Goal: Transaction & Acquisition: Purchase product/service

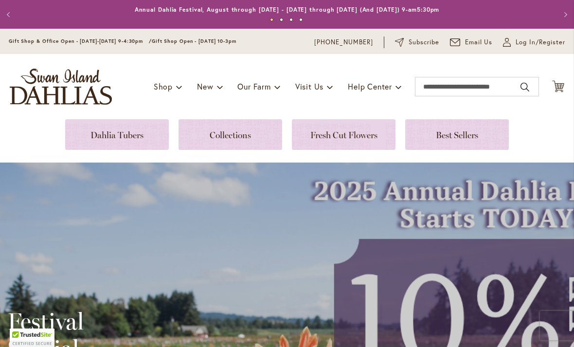
click at [121, 134] on link at bounding box center [117, 134] width 104 height 31
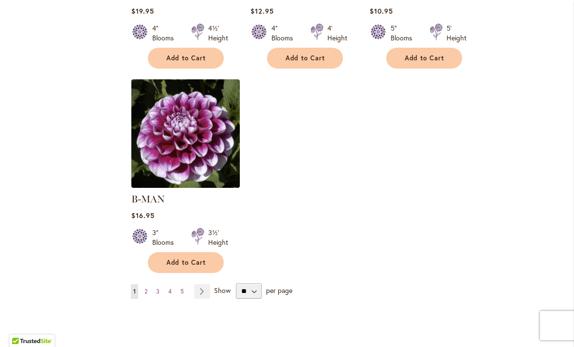
scroll to position [1200, 0]
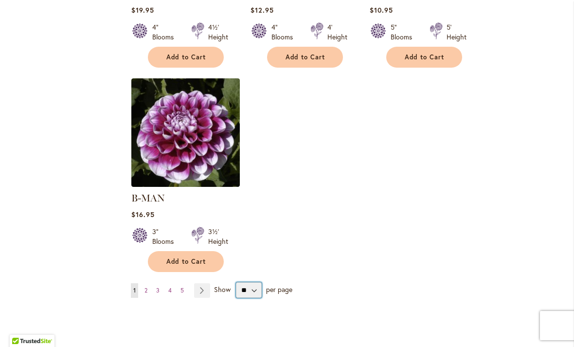
click at [260, 282] on select "** ** ** **" at bounding box center [249, 290] width 26 height 16
select select "**"
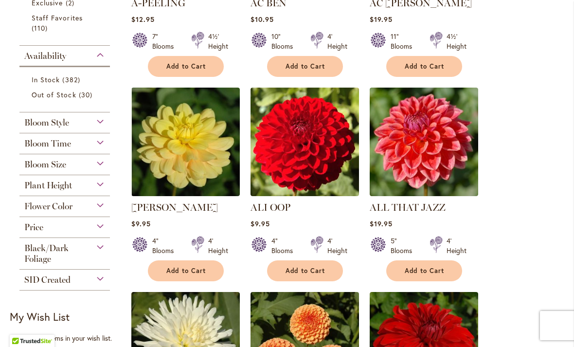
click at [28, 124] on span "Bloom Style" at bounding box center [46, 122] width 45 height 11
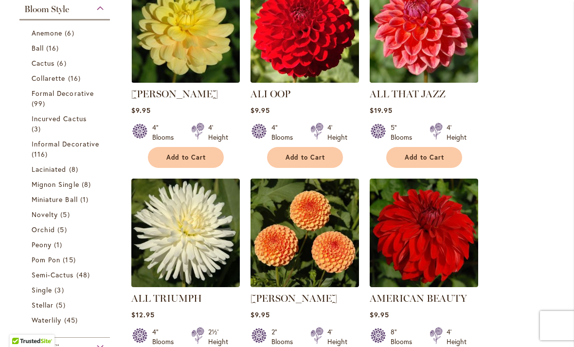
click at [35, 65] on span "Cactus" at bounding box center [43, 62] width 23 height 9
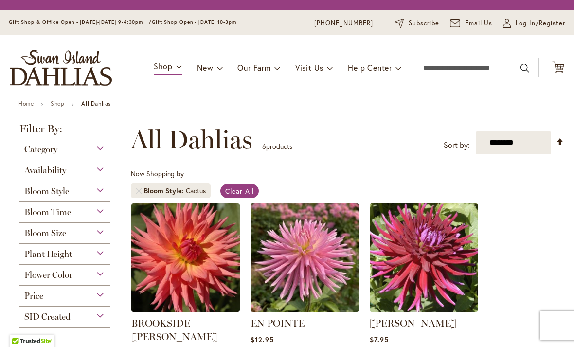
scroll to position [181, 0]
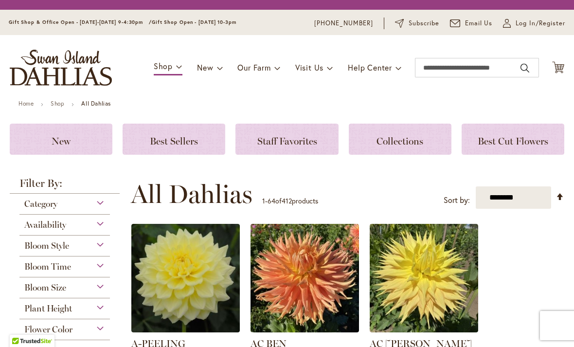
scroll to position [235, 0]
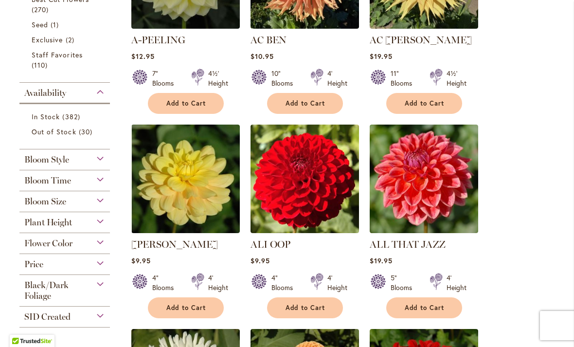
click at [28, 160] on span "Bloom Style" at bounding box center [46, 159] width 45 height 11
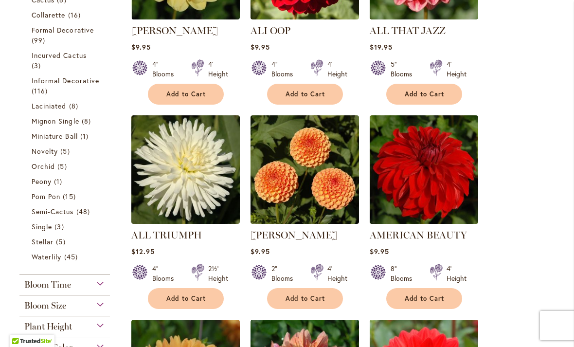
scroll to position [537, 0]
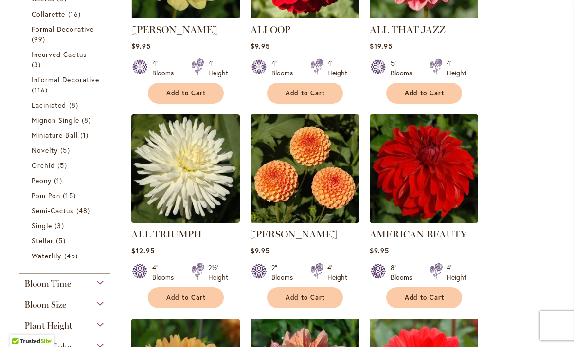
click at [35, 224] on span "Single" at bounding box center [42, 225] width 20 height 9
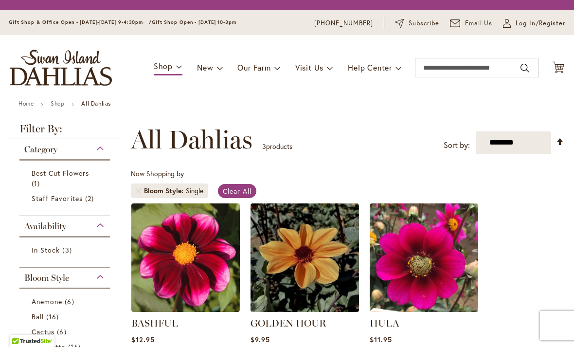
scroll to position [181, 0]
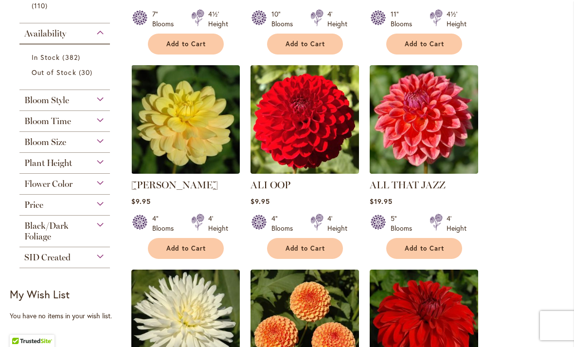
scroll to position [391, 0]
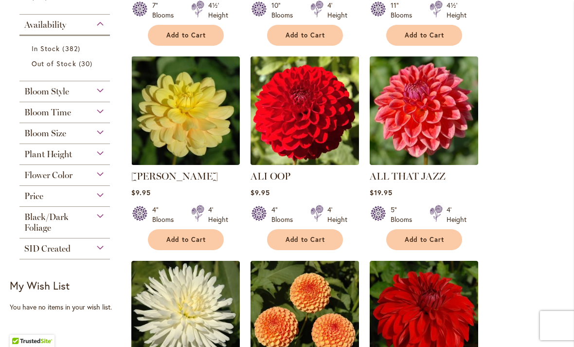
click at [30, 132] on span "Bloom Size" at bounding box center [45, 133] width 42 height 11
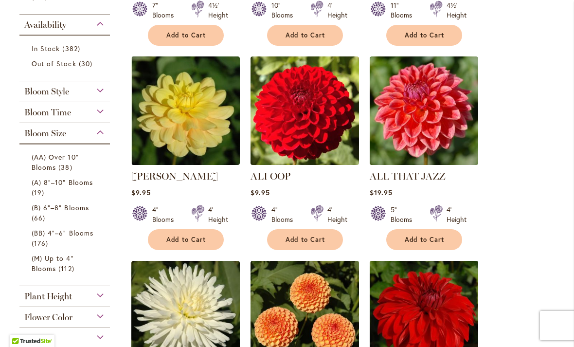
click at [22, 138] on div "Bloom Size" at bounding box center [64, 131] width 91 height 16
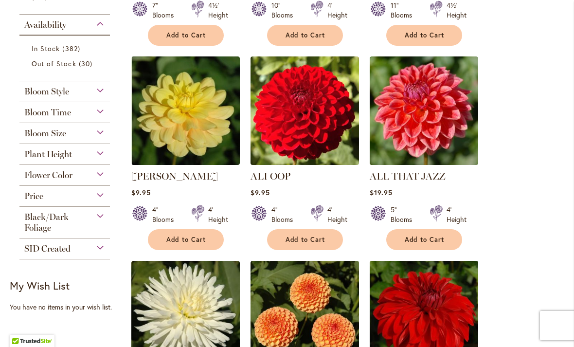
click at [27, 88] on span "Bloom Style" at bounding box center [46, 91] width 45 height 11
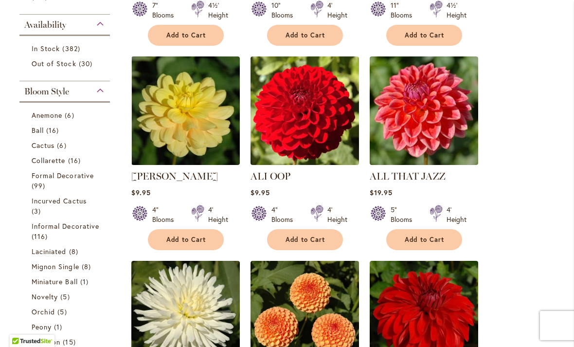
scroll to position [473, 0]
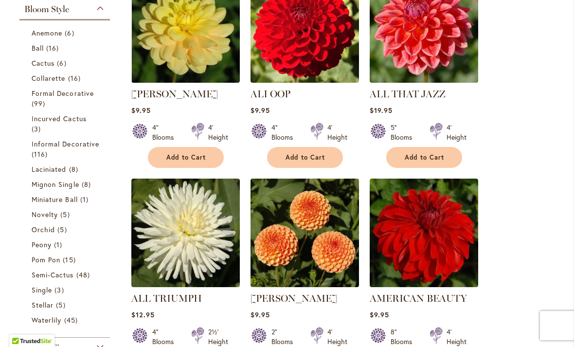
click at [38, 81] on span "Collarette" at bounding box center [49, 77] width 34 height 9
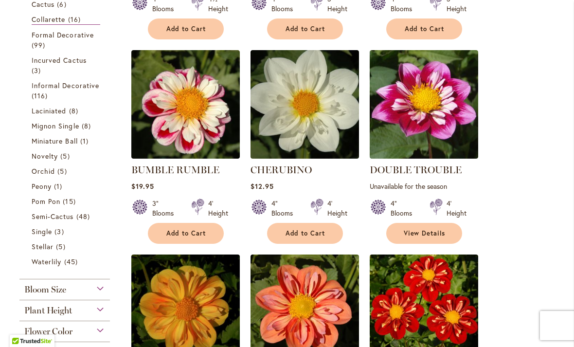
scroll to position [375, 0]
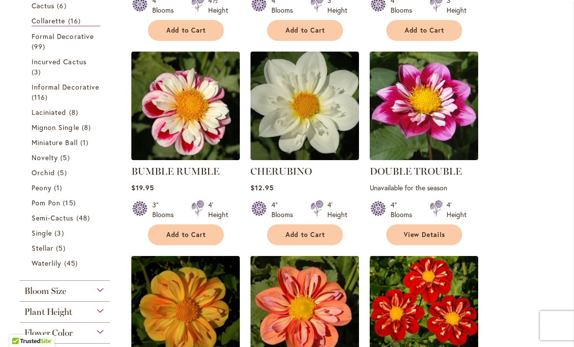
click at [41, 114] on span "Laciniated" at bounding box center [49, 112] width 35 height 9
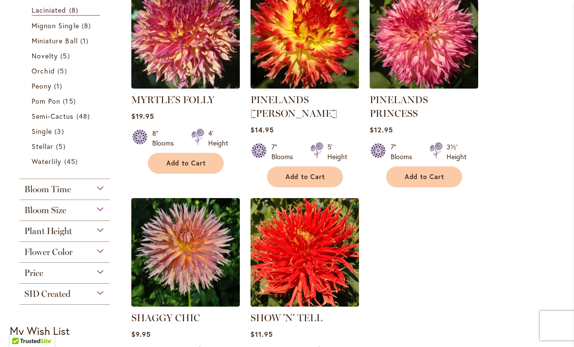
scroll to position [446, 0]
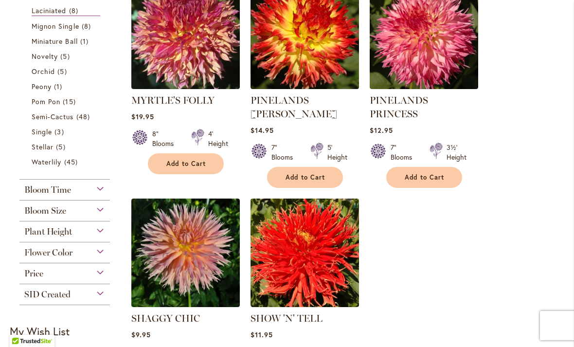
click at [38, 119] on span "Semi-Cactus" at bounding box center [53, 116] width 42 height 9
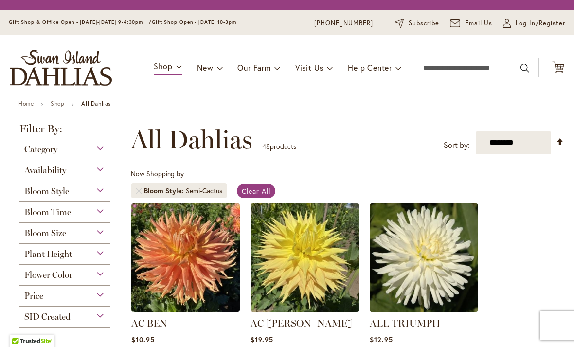
scroll to position [181, 0]
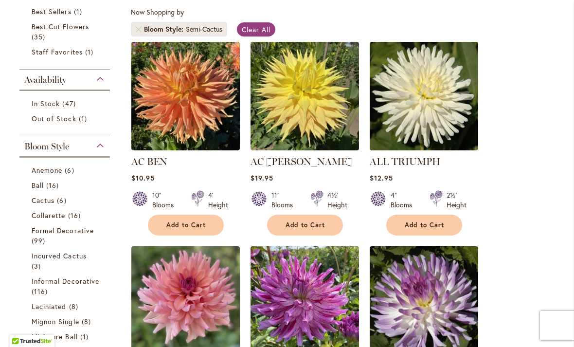
click at [40, 171] on span "Anemone" at bounding box center [47, 169] width 31 height 9
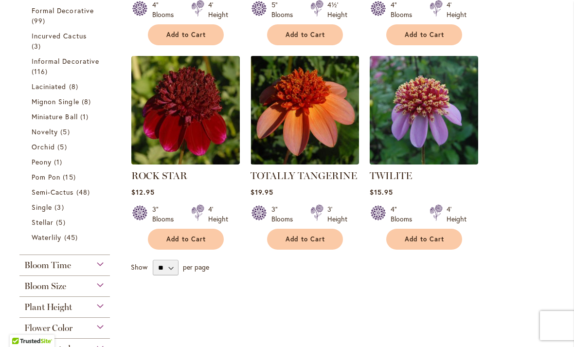
scroll to position [372, 0]
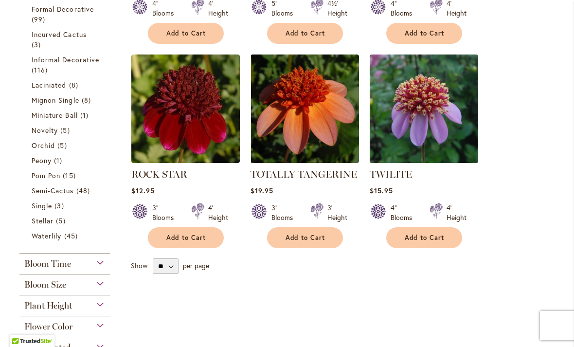
click at [38, 207] on span "Single" at bounding box center [42, 205] width 20 height 9
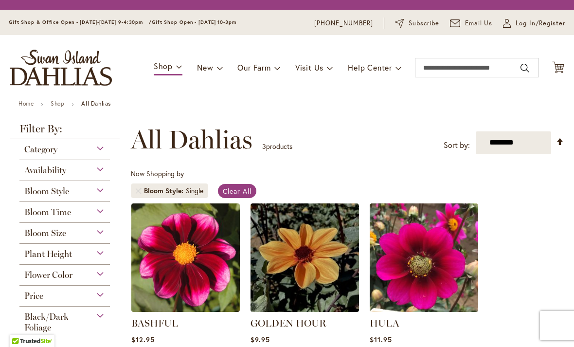
scroll to position [181, 0]
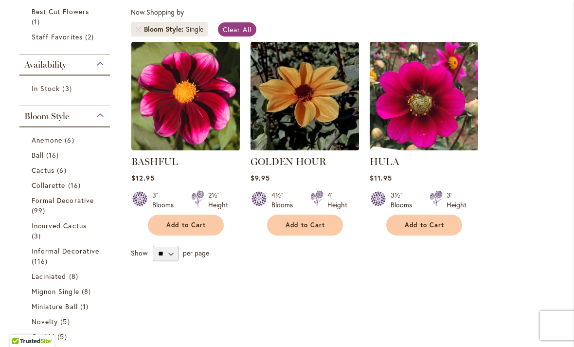
click at [36, 171] on span "Cactus" at bounding box center [43, 169] width 23 height 9
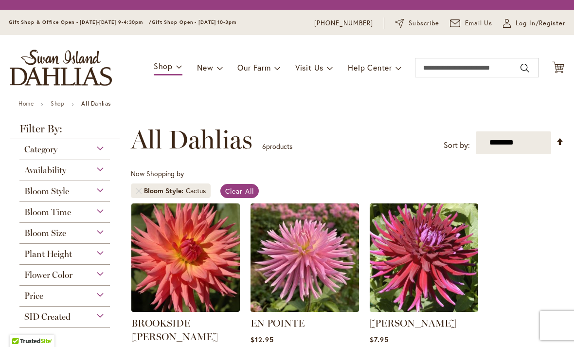
scroll to position [181, 0]
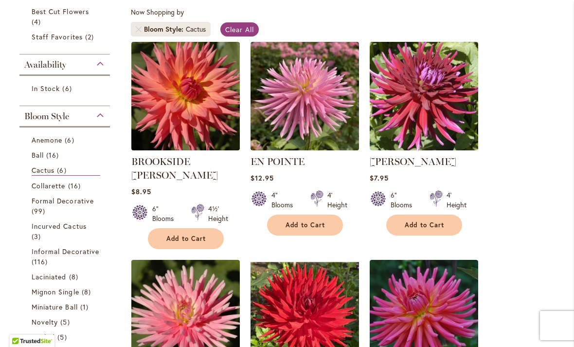
click at [37, 187] on span "Collarette" at bounding box center [49, 185] width 34 height 9
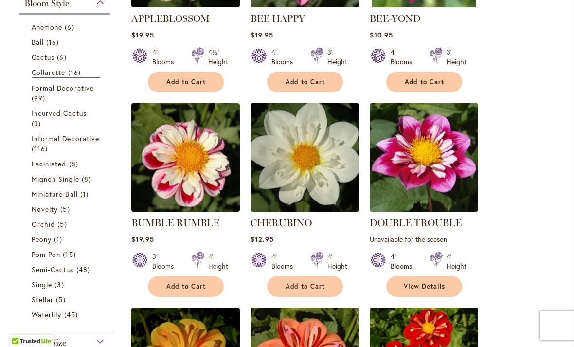
scroll to position [322, 0]
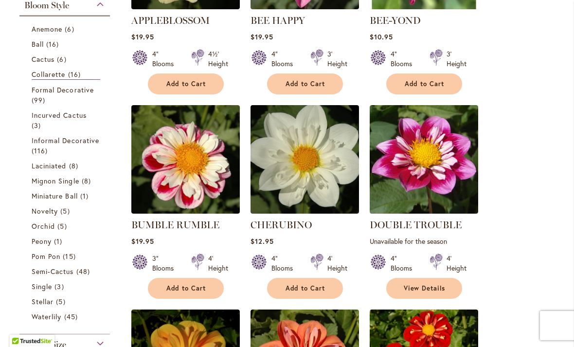
click at [44, 116] on span "Incurved Cactus" at bounding box center [59, 114] width 55 height 9
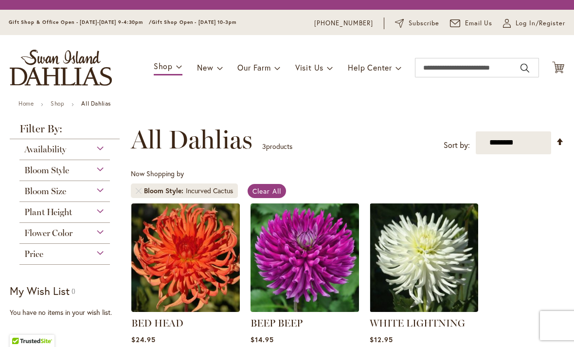
scroll to position [181, 0]
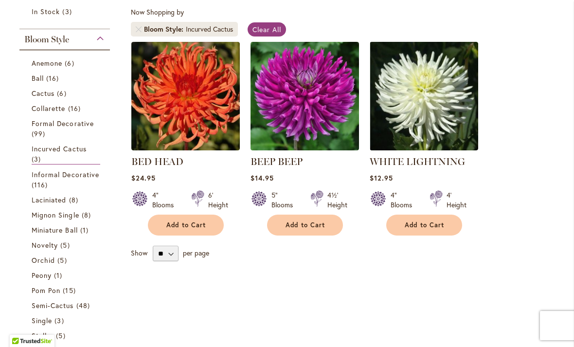
click at [38, 177] on span "Informal Decorative" at bounding box center [66, 174] width 68 height 9
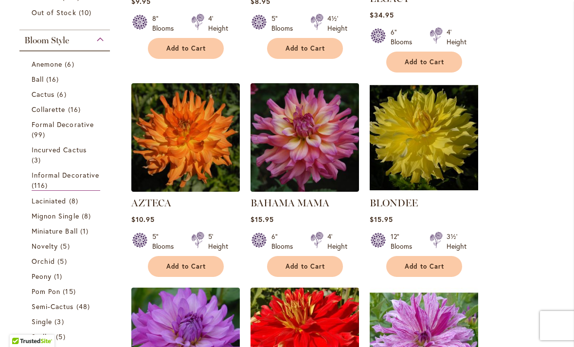
scroll to position [364, 0]
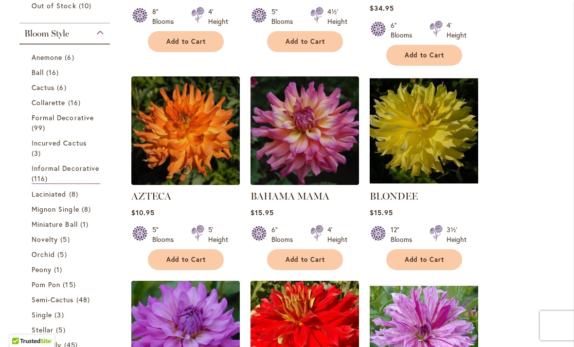
click at [42, 194] on span "Laciniated" at bounding box center [49, 193] width 35 height 9
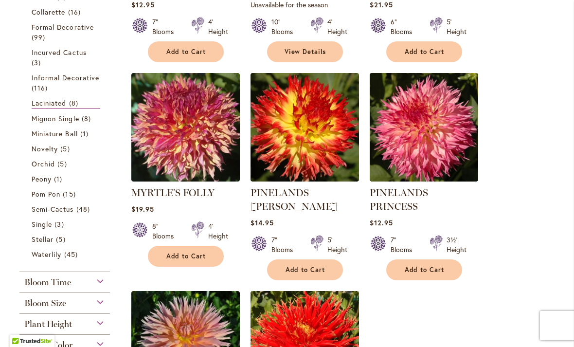
scroll to position [353, 0]
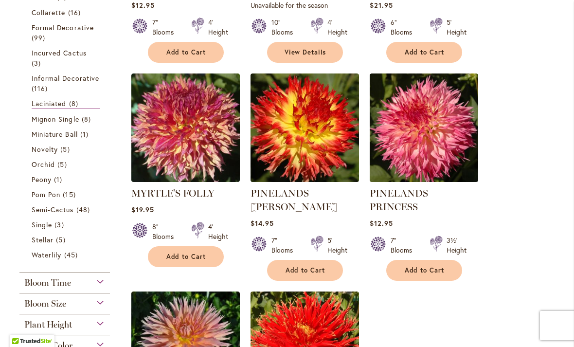
click at [38, 121] on span "Mignon Single" at bounding box center [56, 118] width 48 height 9
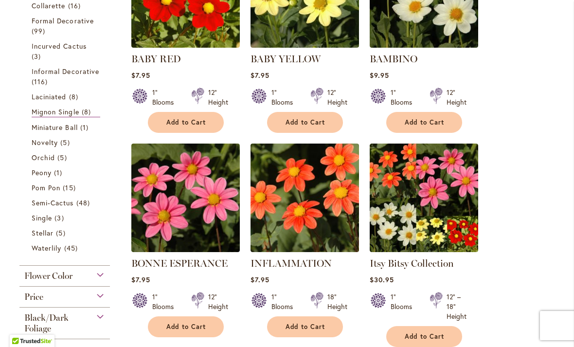
scroll to position [272, 0]
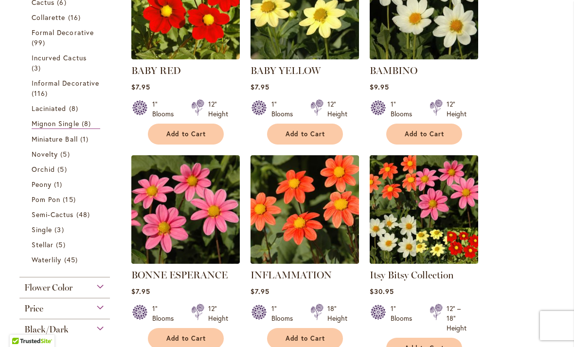
click at [40, 156] on span "Novelty" at bounding box center [45, 153] width 26 height 9
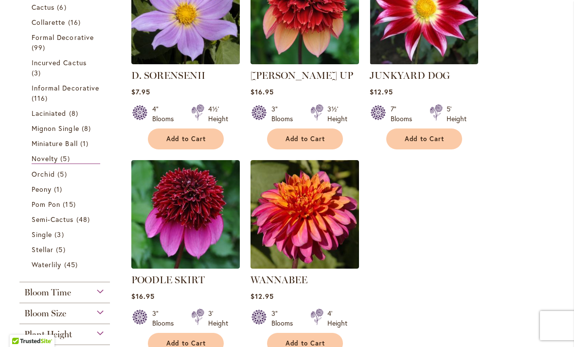
scroll to position [268, 0]
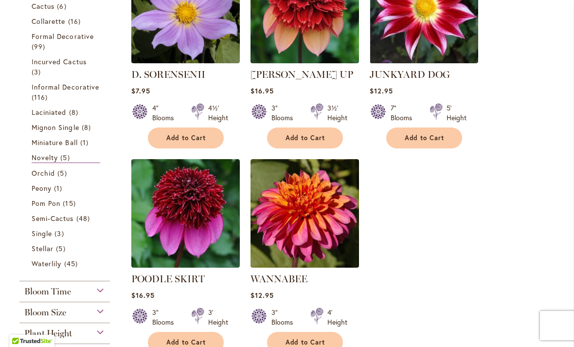
click at [40, 175] on span "Orchid" at bounding box center [43, 172] width 23 height 9
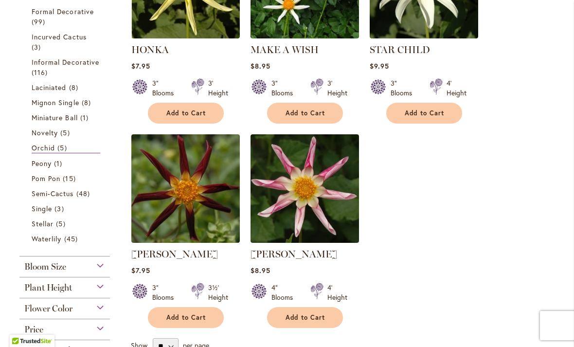
scroll to position [296, 0]
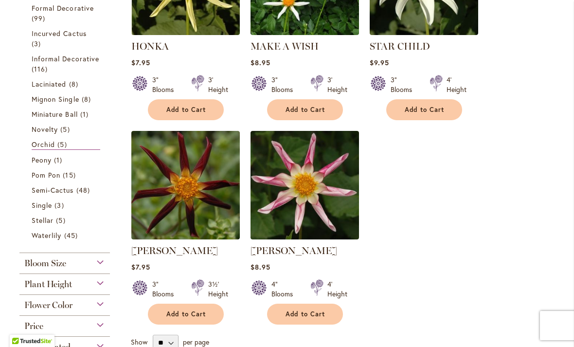
click at [186, 202] on img at bounding box center [185, 185] width 109 height 109
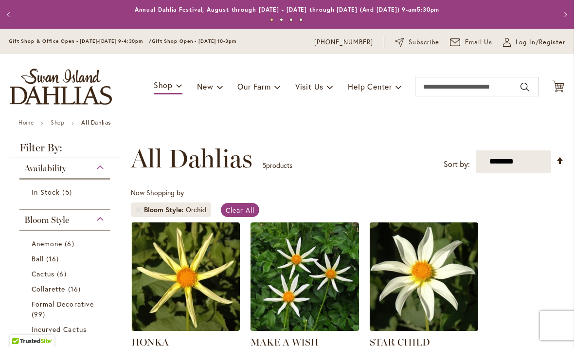
scroll to position [181, 0]
